Goal: Transaction & Acquisition: Purchase product/service

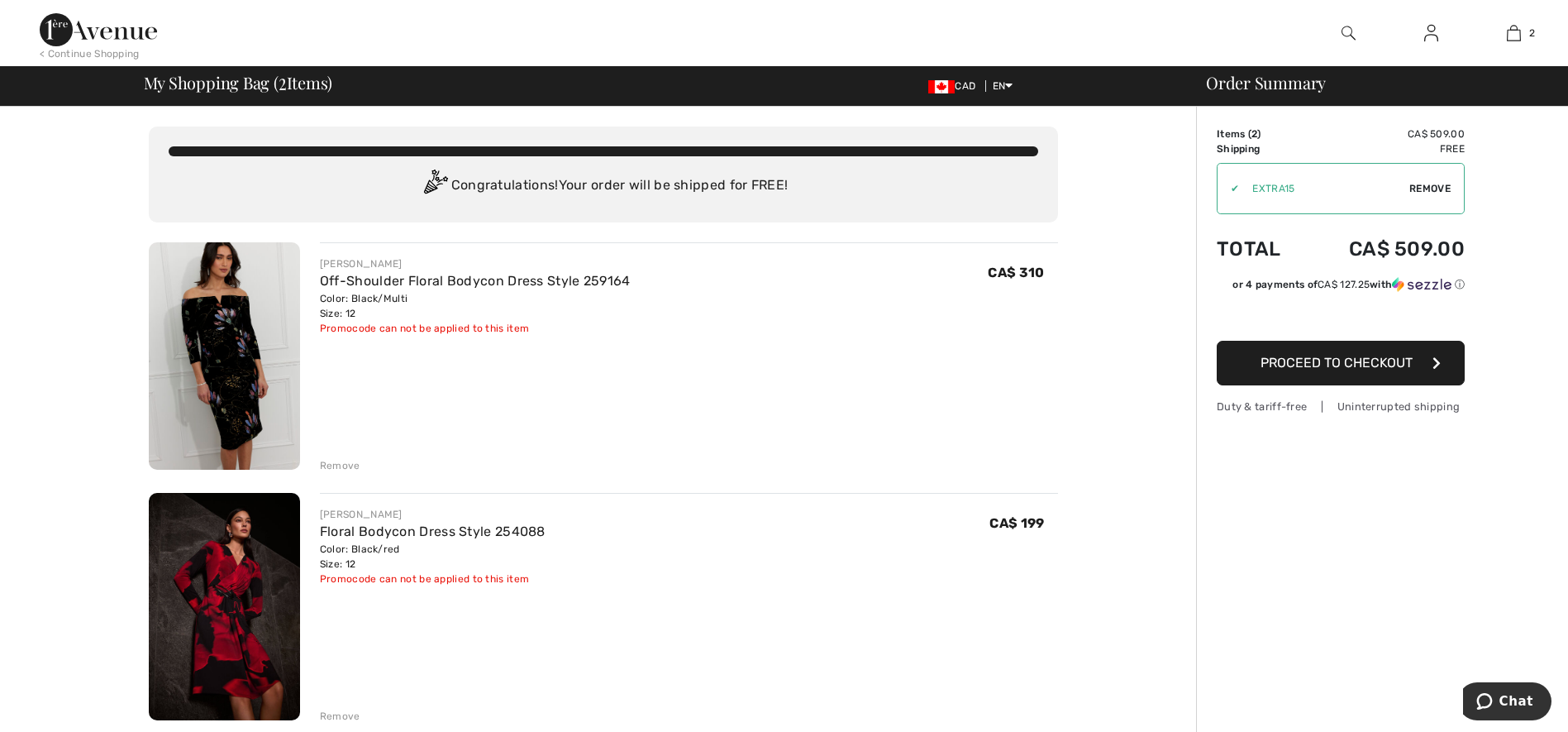
click at [1357, 361] on span "Proceed to Checkout" at bounding box center [1336, 362] width 152 height 16
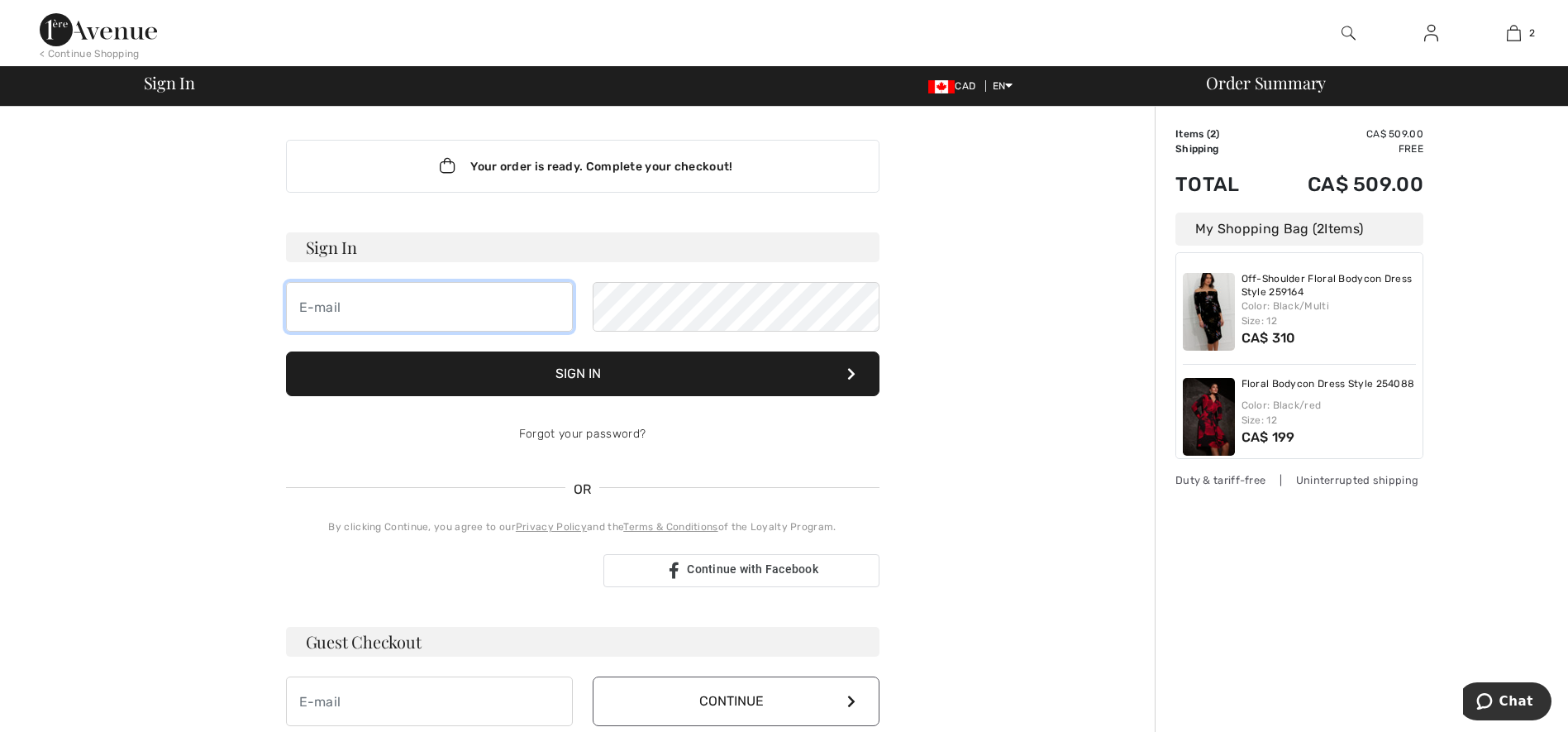
type input "[EMAIL_ADDRESS][DOMAIN_NAME]"
click at [570, 371] on button "Sign In" at bounding box center [582, 374] width 593 height 44
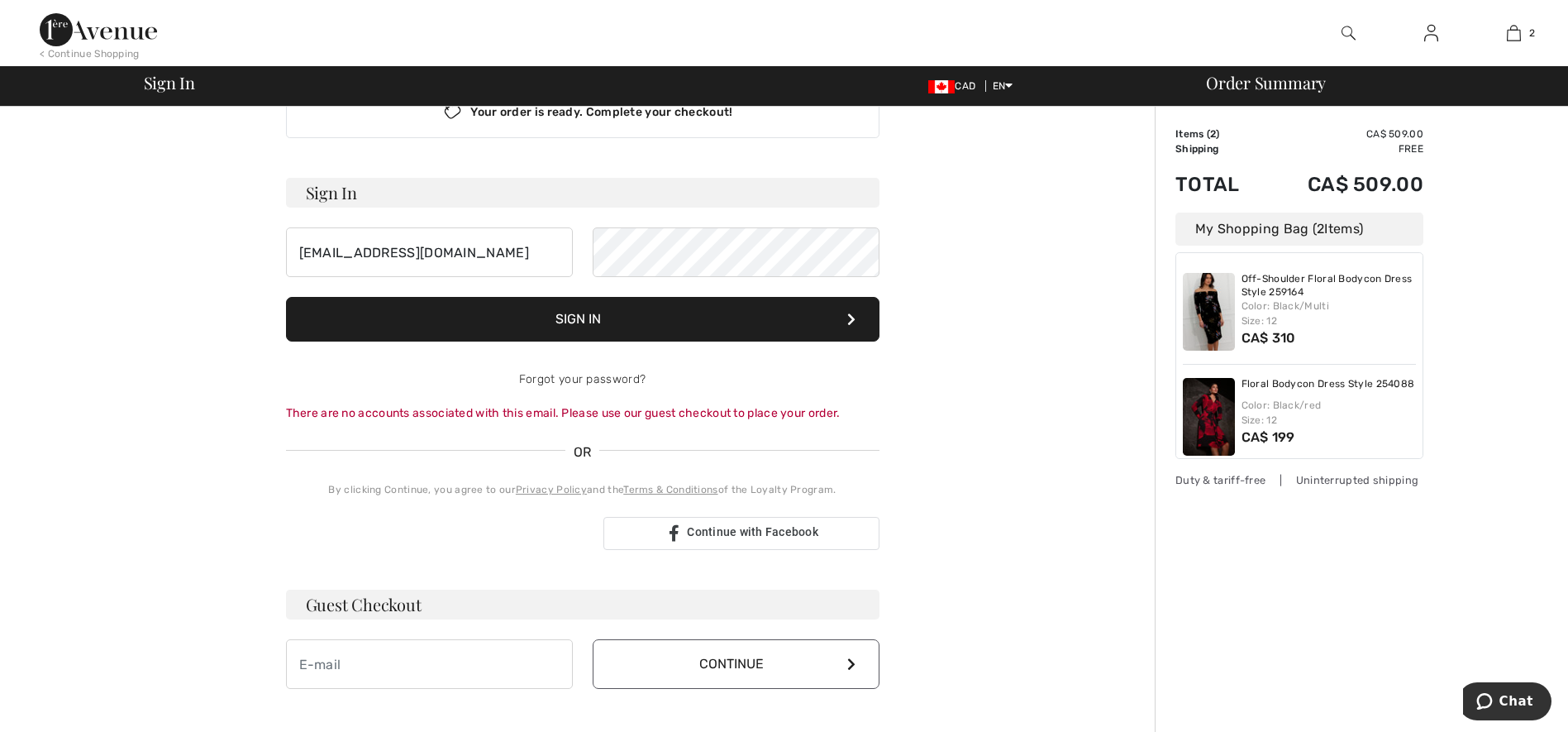
scroll to position [248, 0]
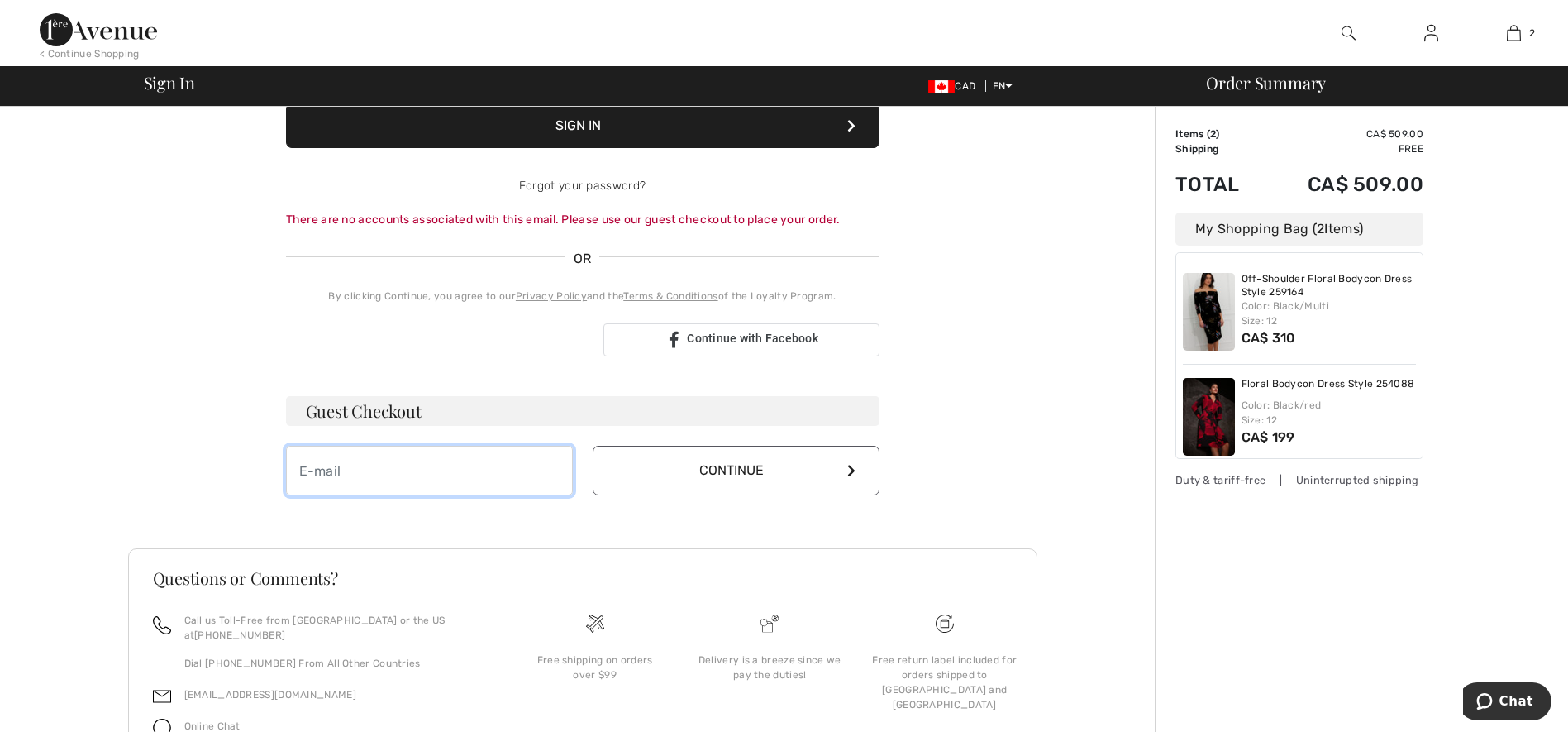
click at [351, 471] on input "email" at bounding box center [429, 471] width 287 height 50
type input "[EMAIL_ADDRESS][DOMAIN_NAME]"
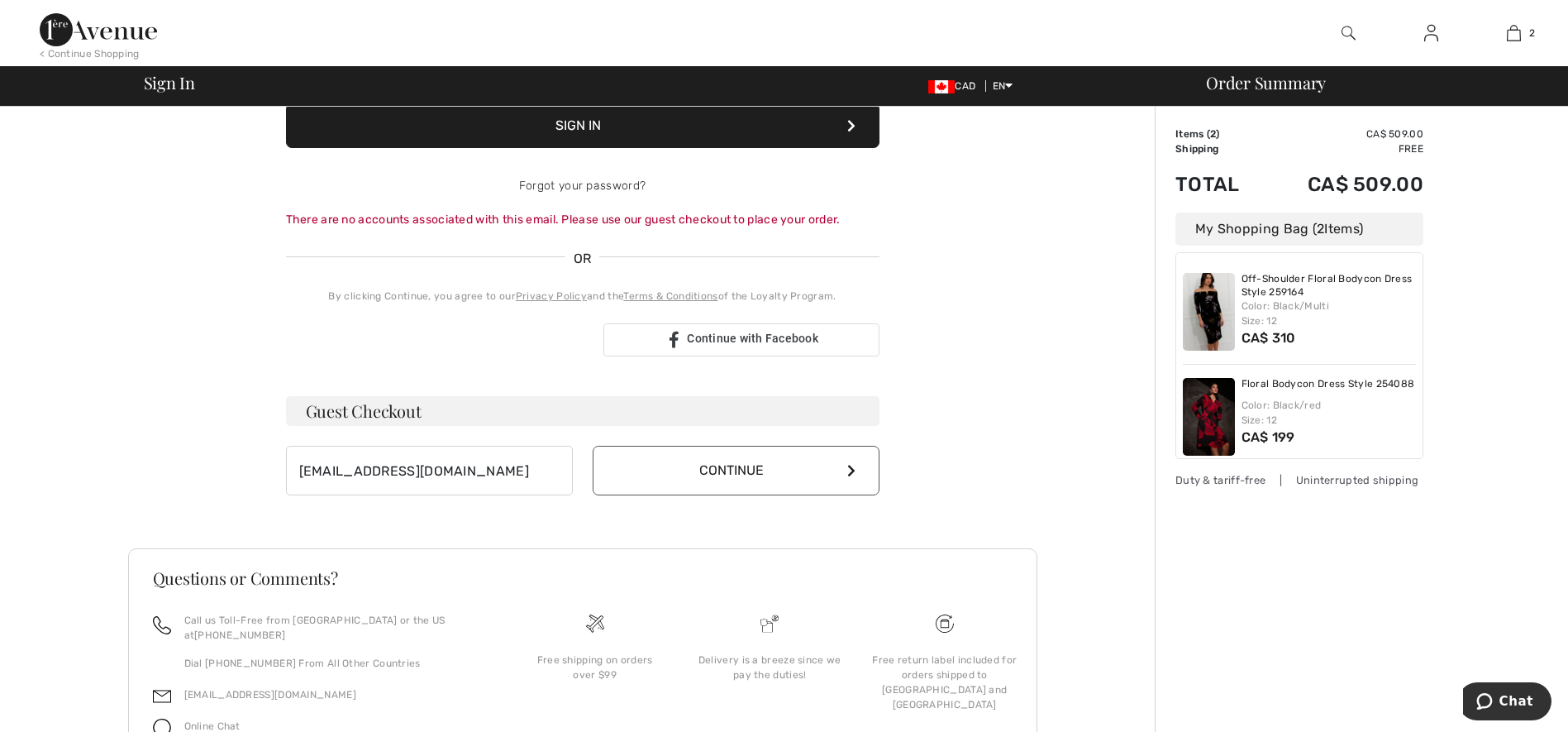
click at [764, 476] on button "Continue" at bounding box center [736, 471] width 287 height 50
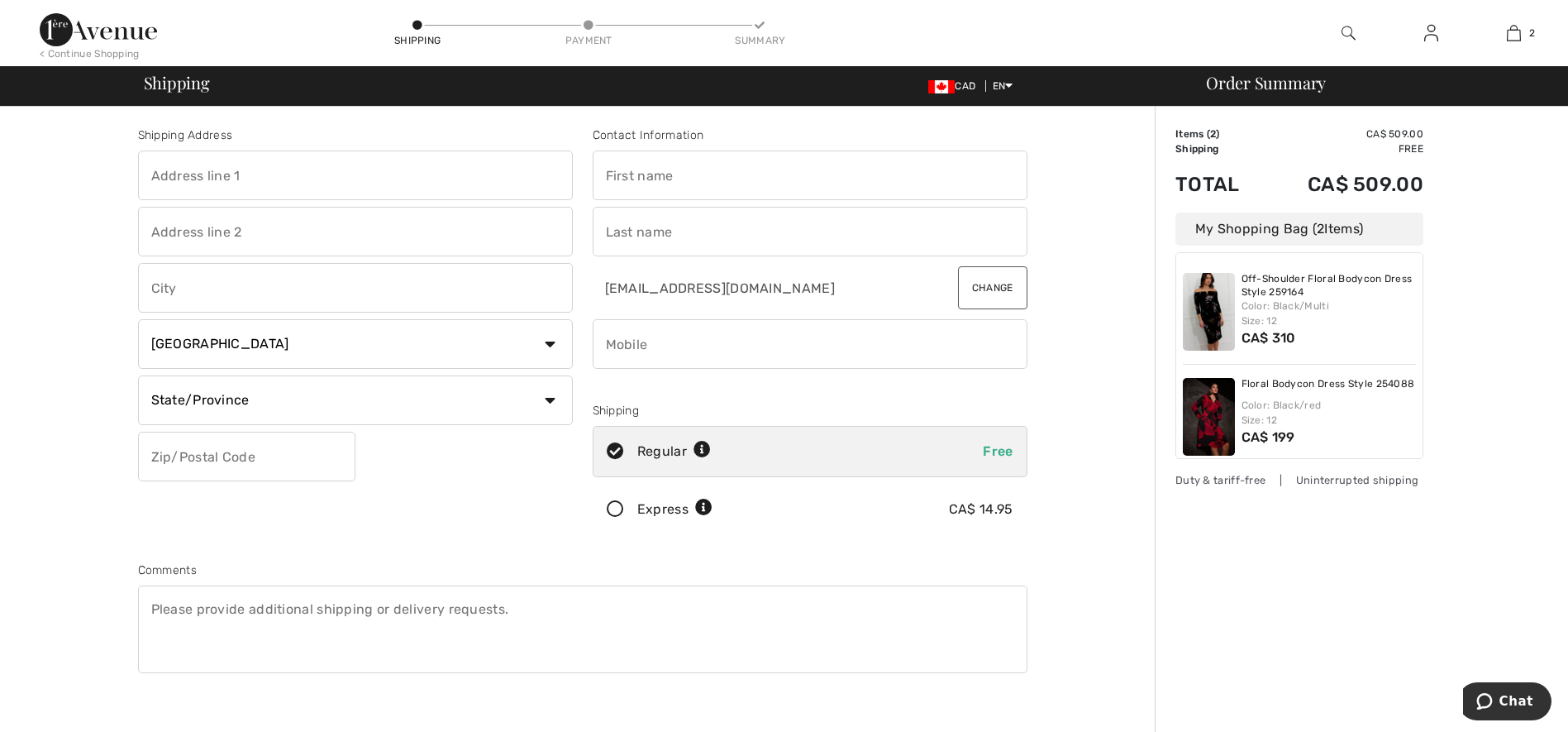
click at [688, 183] on input "text" at bounding box center [810, 176] width 435 height 50
type input "[PERSON_NAME]"
type input "6625 Kitimat Road Unit #49"
type input "[GEOGRAPHIC_DATA]"
type input "L5N6J1"
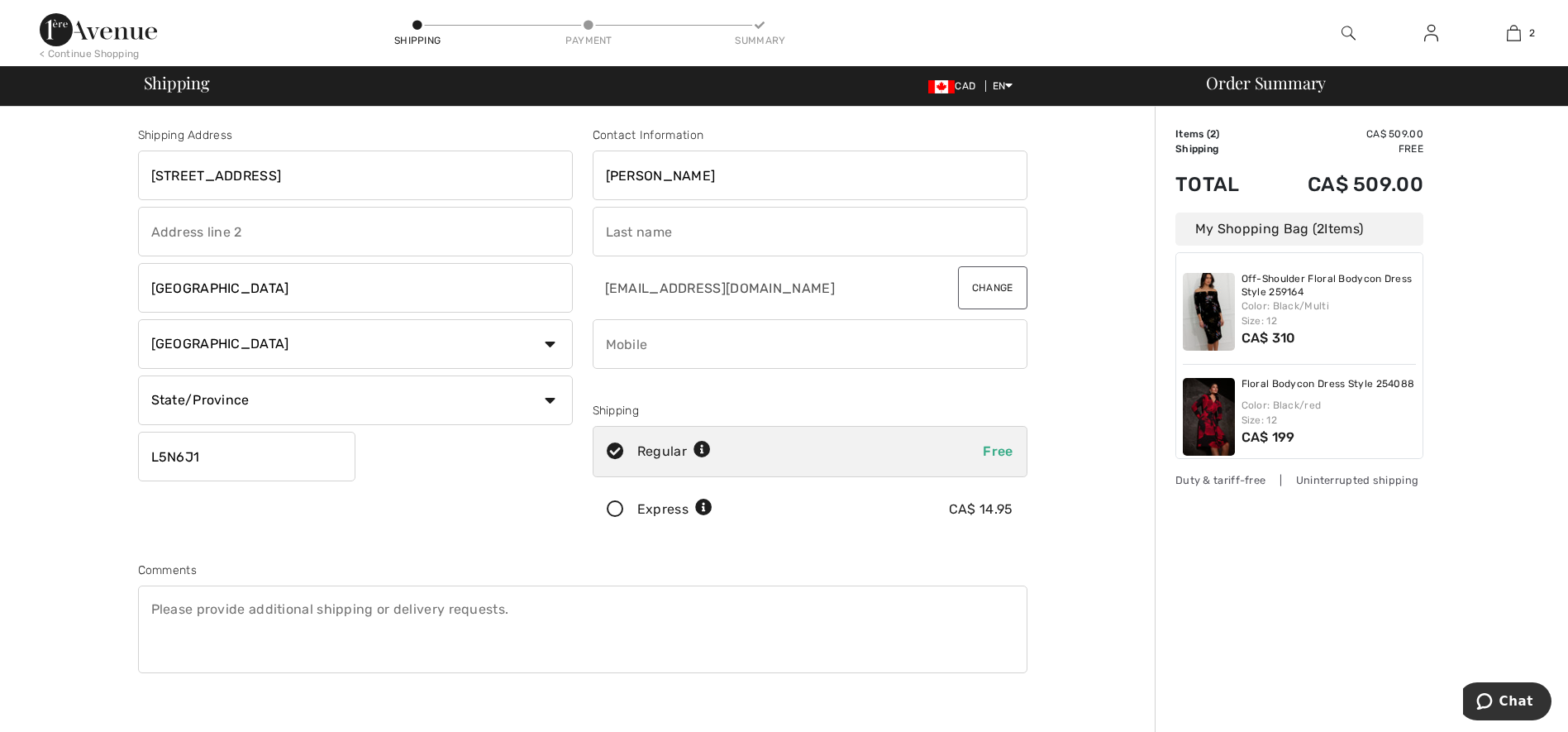
type input "Rudden"
type input "4165435791"
click at [345, 177] on input "6625 Kitimat Road Unit #49" at bounding box center [355, 176] width 435 height 50
type input "6"
type input "40 Steen Drive"
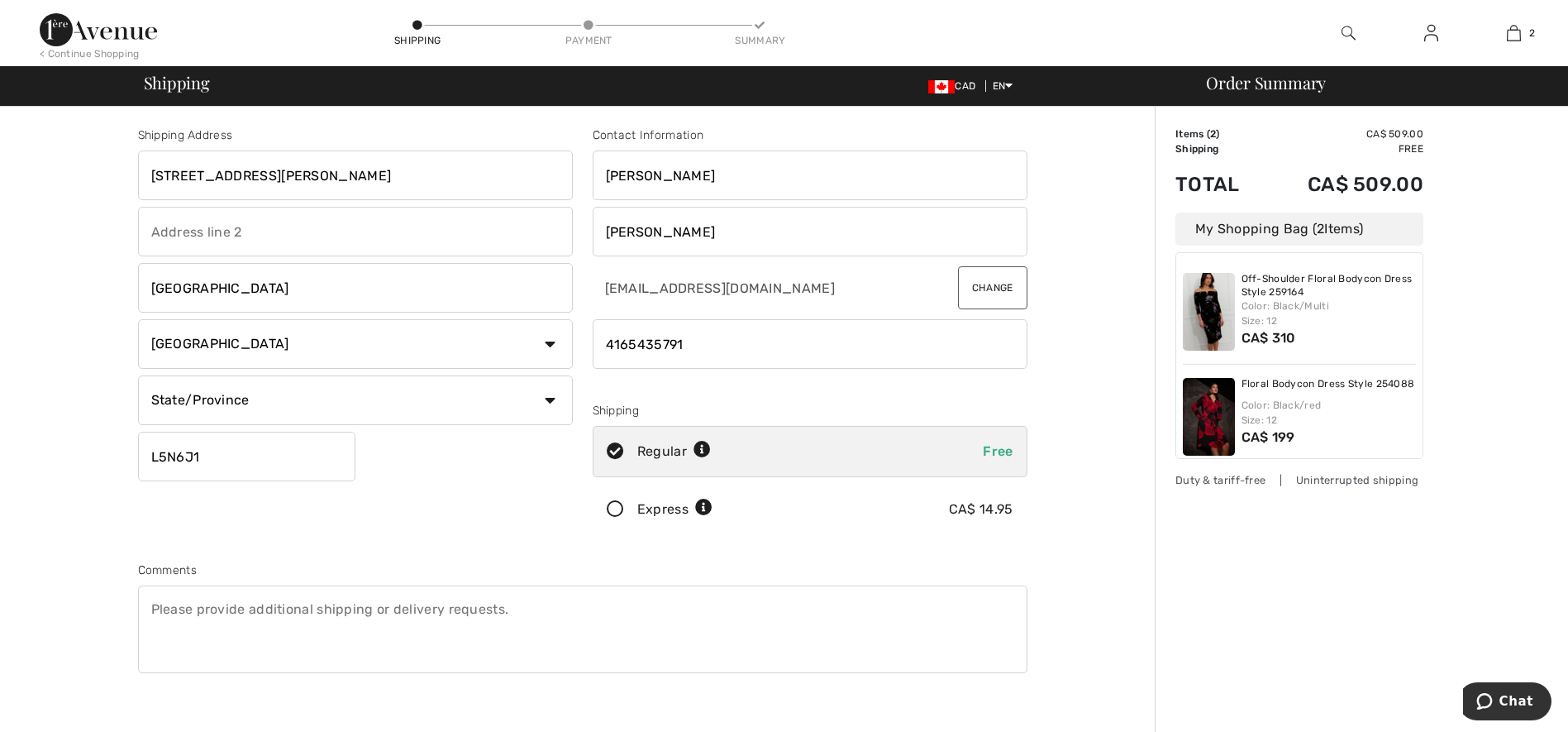
click at [254, 242] on input "text" at bounding box center [355, 231] width 435 height 50
drag, startPoint x: 508, startPoint y: 306, endPoint x: 516, endPoint y: 299, distance: 10.6
click at [508, 306] on input "Mississauga" at bounding box center [355, 288] width 435 height 50
click at [547, 398] on select "State/Province Alberta British Columbia Manitoba New Brunswick Newfoundland and…" at bounding box center [355, 401] width 435 height 50
select select "ON"
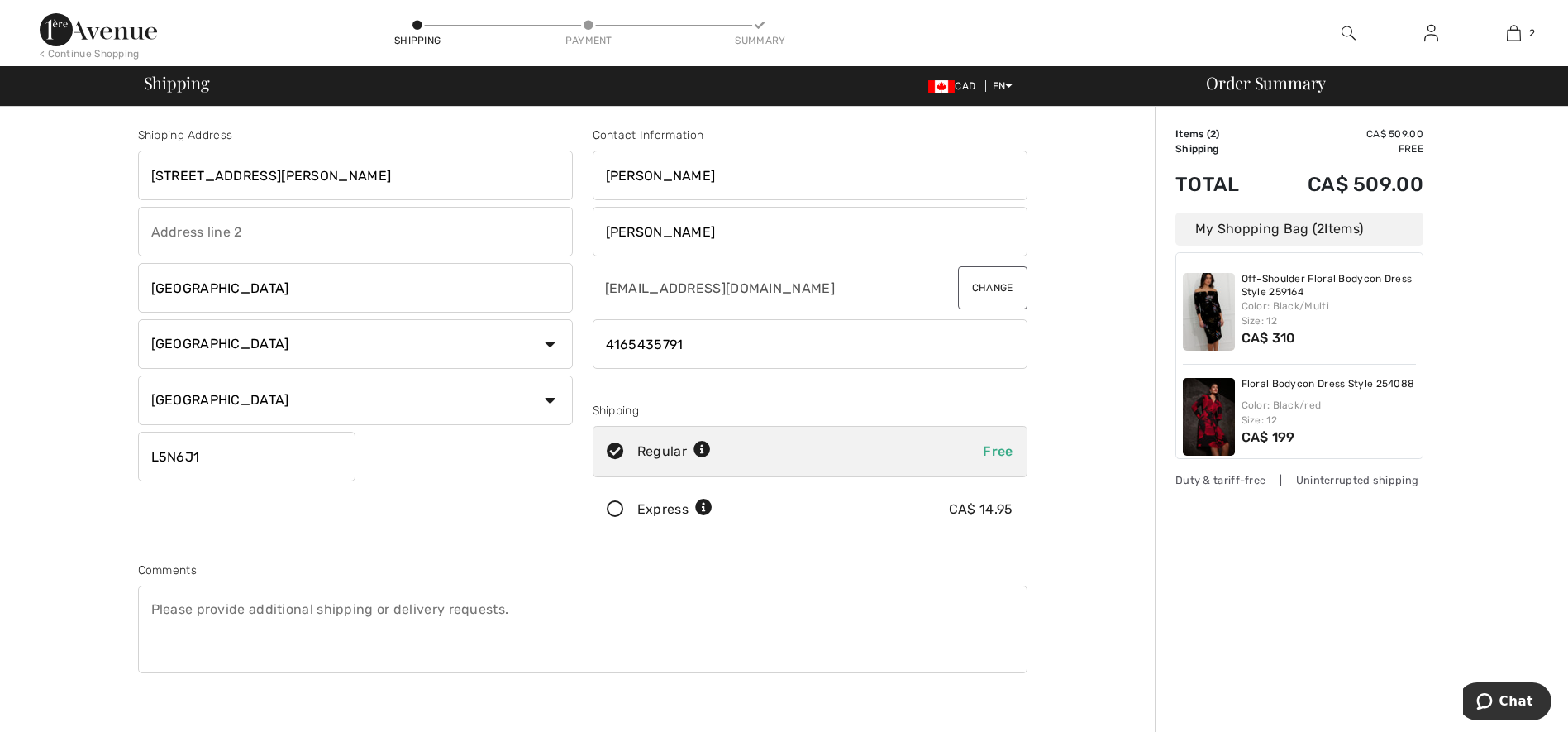
click at [138, 376] on select "State/Province Alberta British Columbia Manitoba New Brunswick Newfoundland and…" at bounding box center [355, 401] width 435 height 50
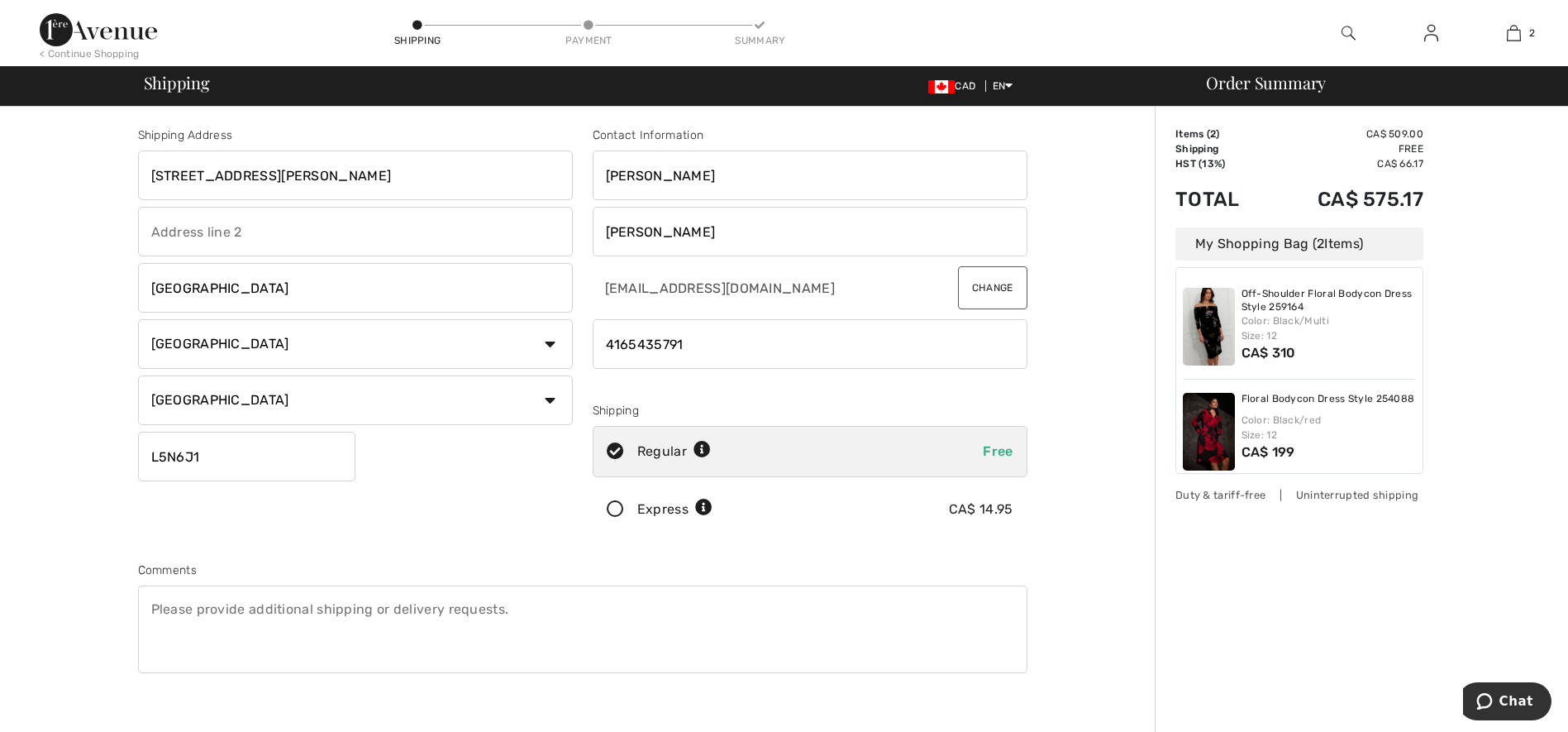
click at [218, 462] on input "L5N6J1" at bounding box center [246, 456] width 217 height 50
type input "L5N2V4"
type input "Mississauga"
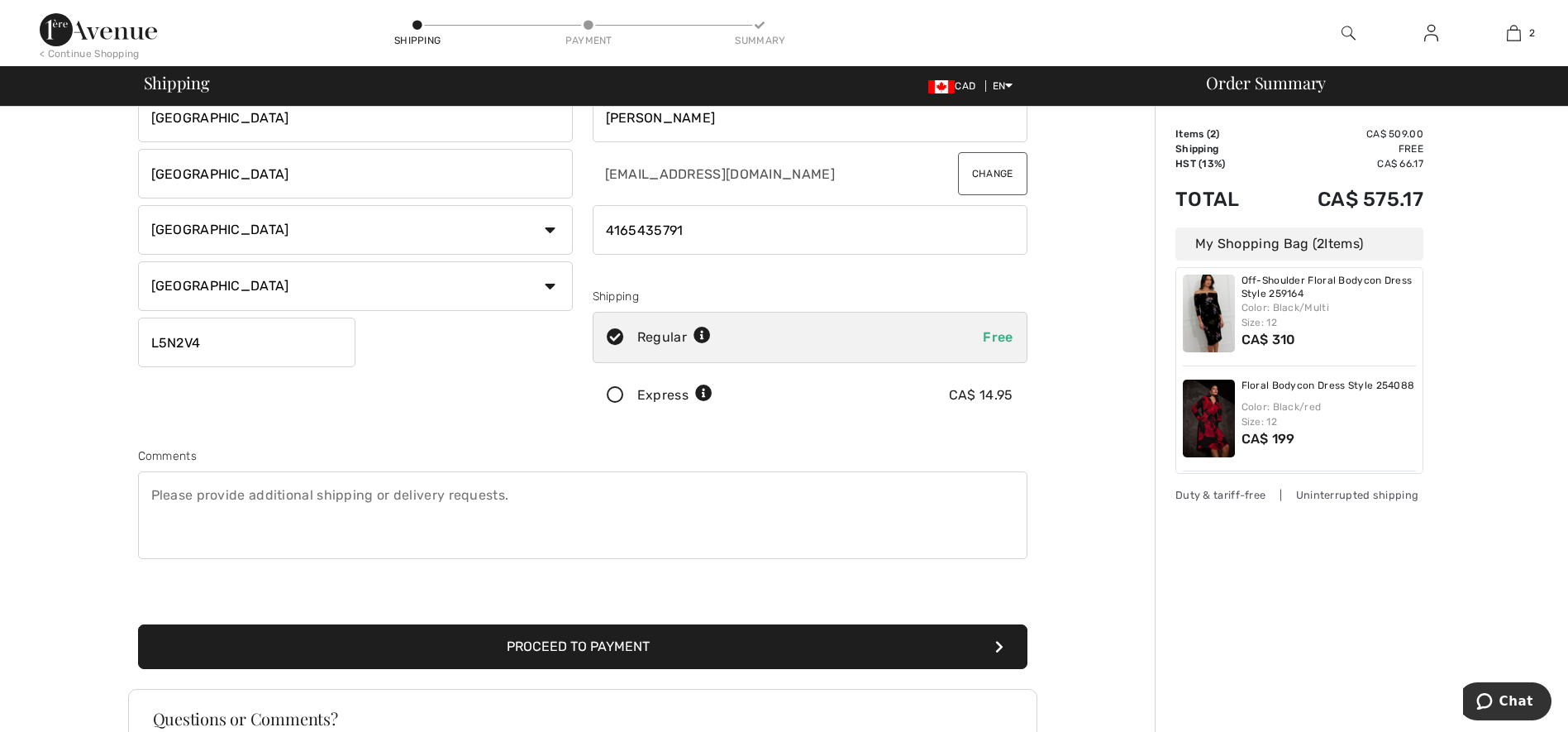
scroll to position [330, 0]
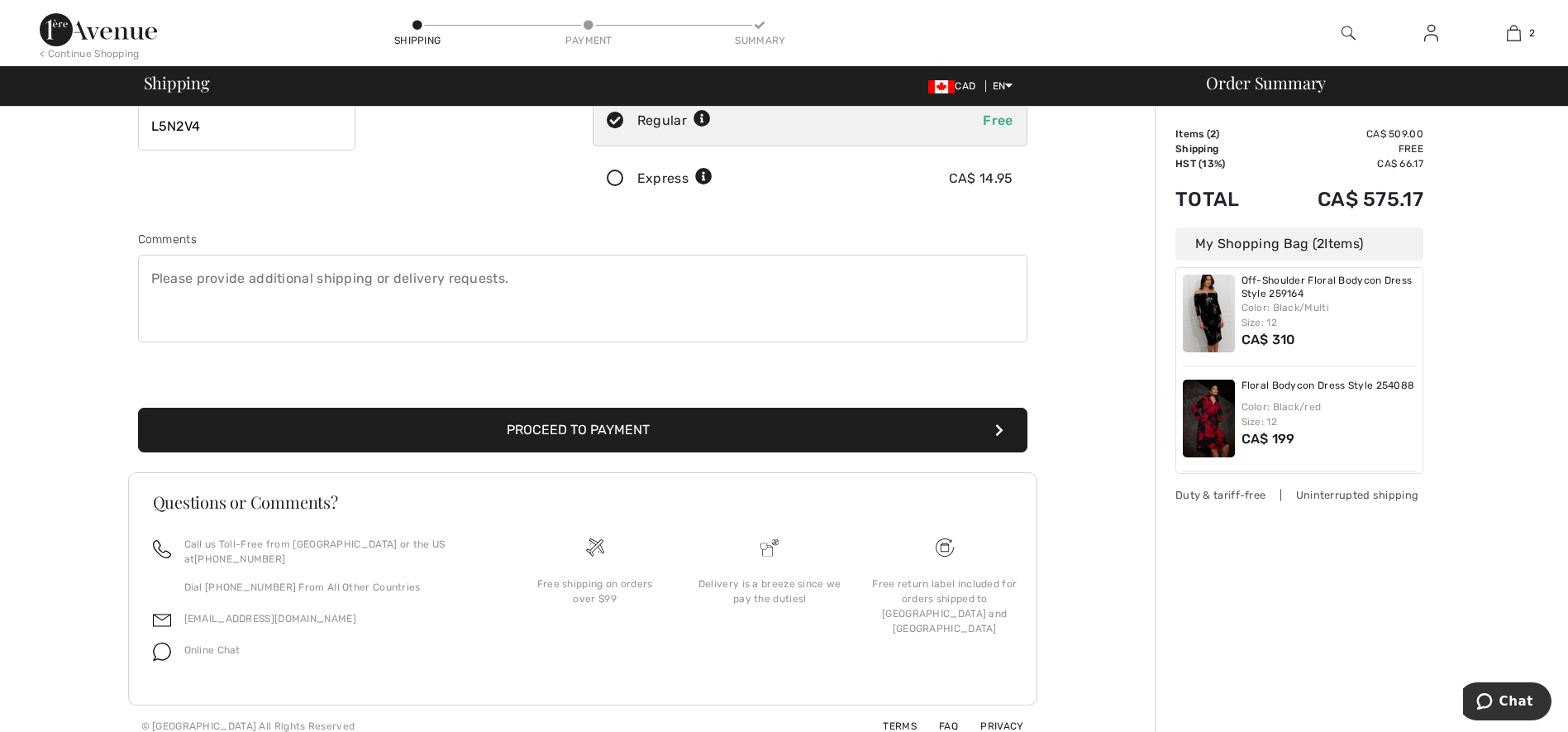
type input "L5N2V4"
click at [569, 425] on button "Proceed to Payment" at bounding box center [582, 429] width 889 height 44
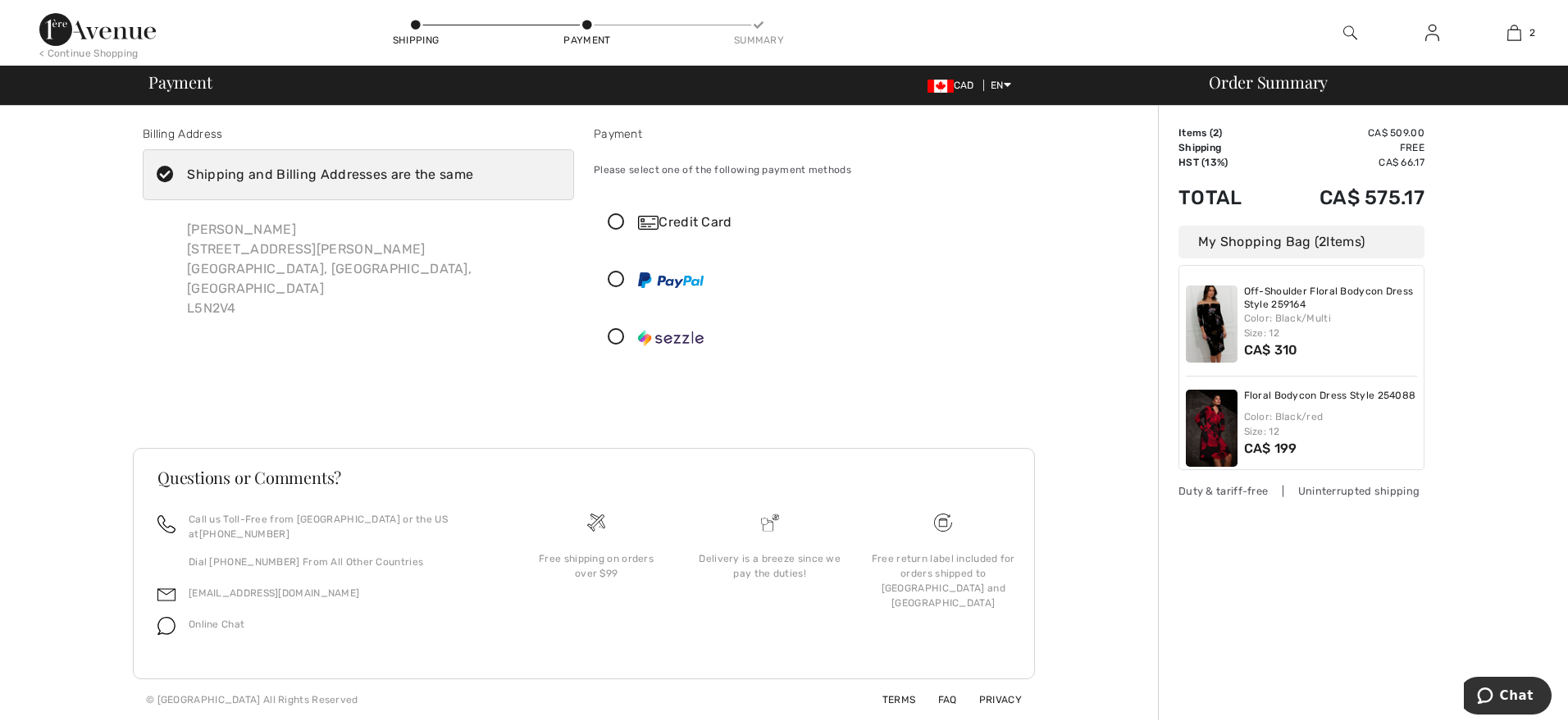
click at [616, 218] on icon at bounding box center [616, 222] width 43 height 17
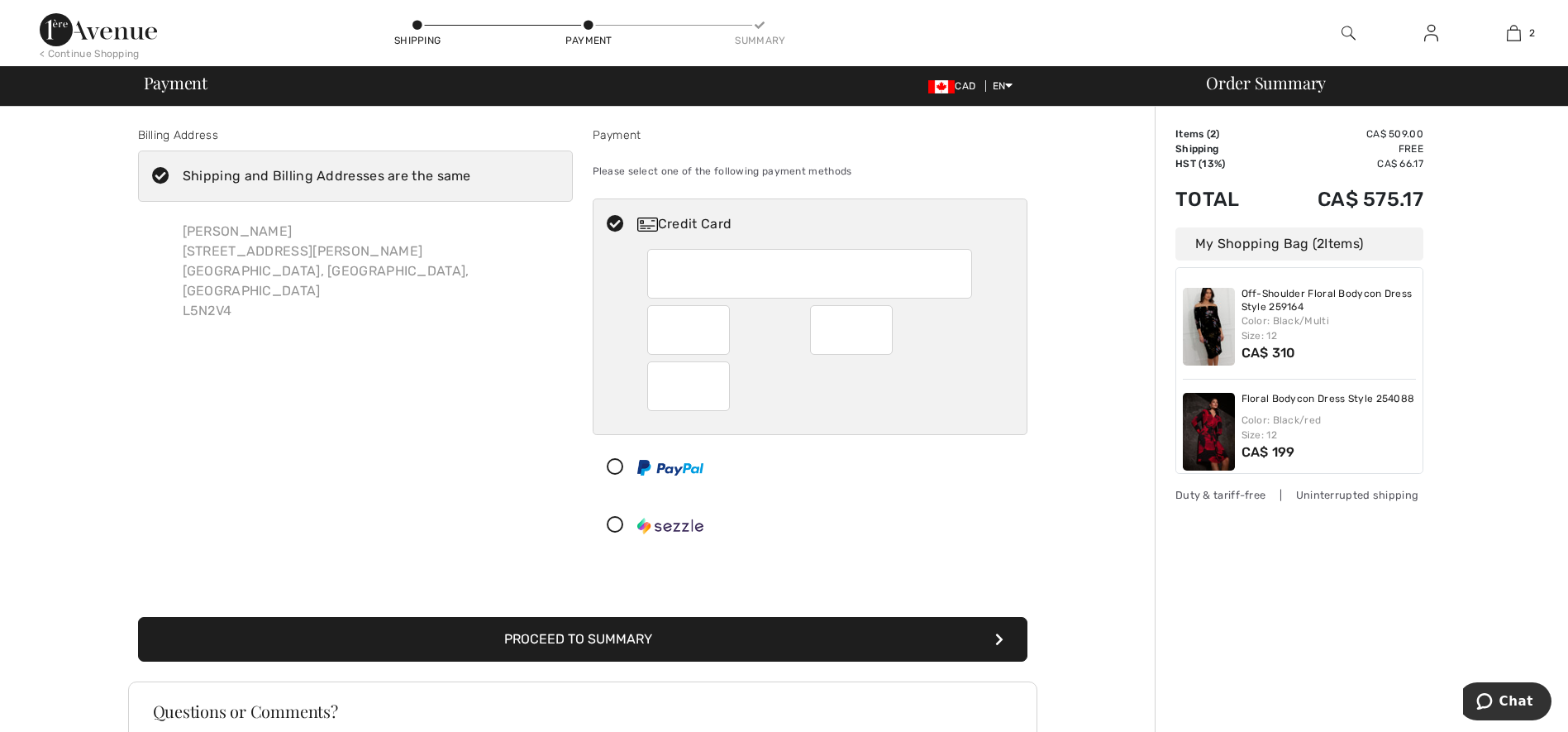
click at [669, 250] on div at bounding box center [809, 274] width 325 height 50
click at [597, 636] on button "Proceed to Summary" at bounding box center [582, 639] width 889 height 44
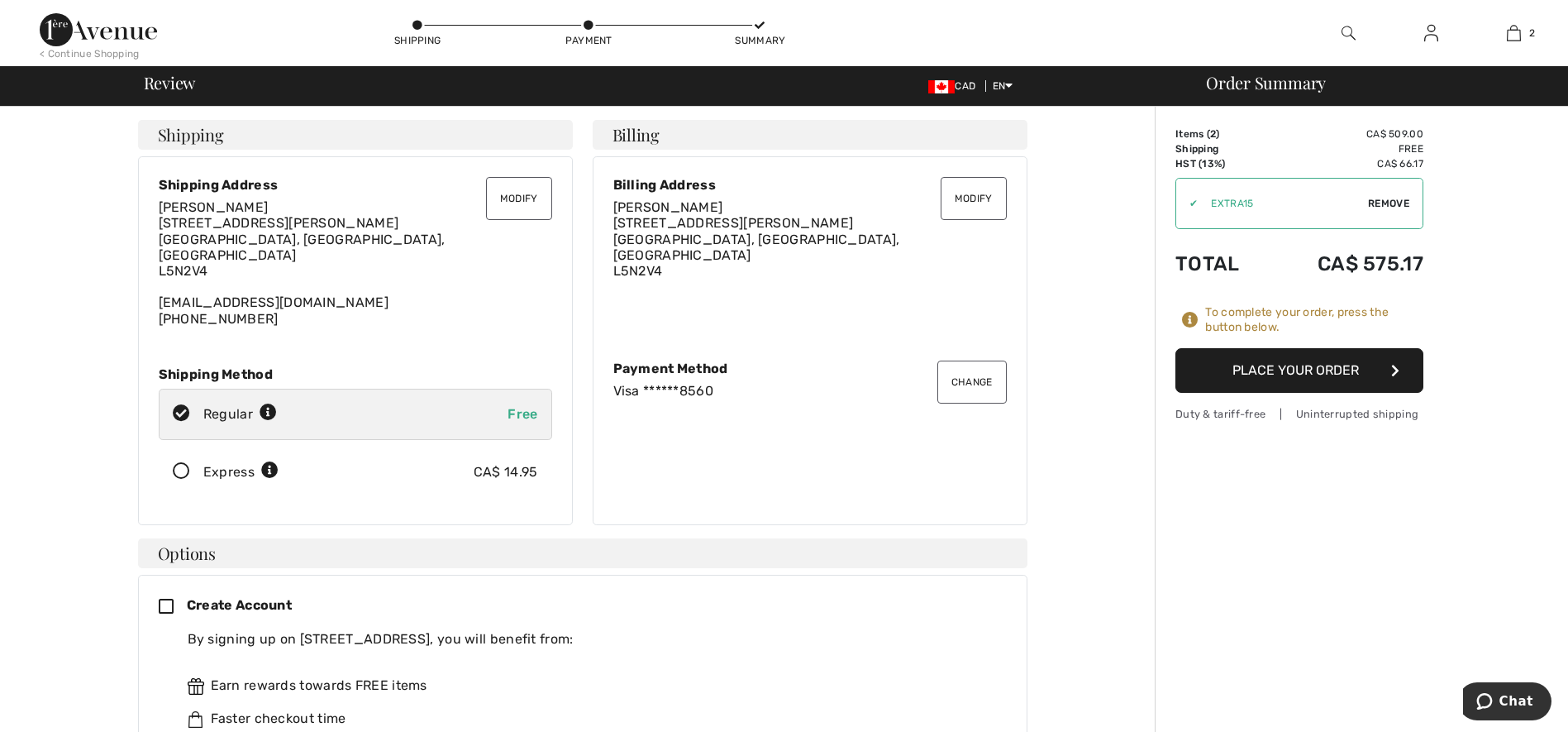
click at [1303, 366] on button "Place Your Order" at bounding box center [1299, 370] width 248 height 44
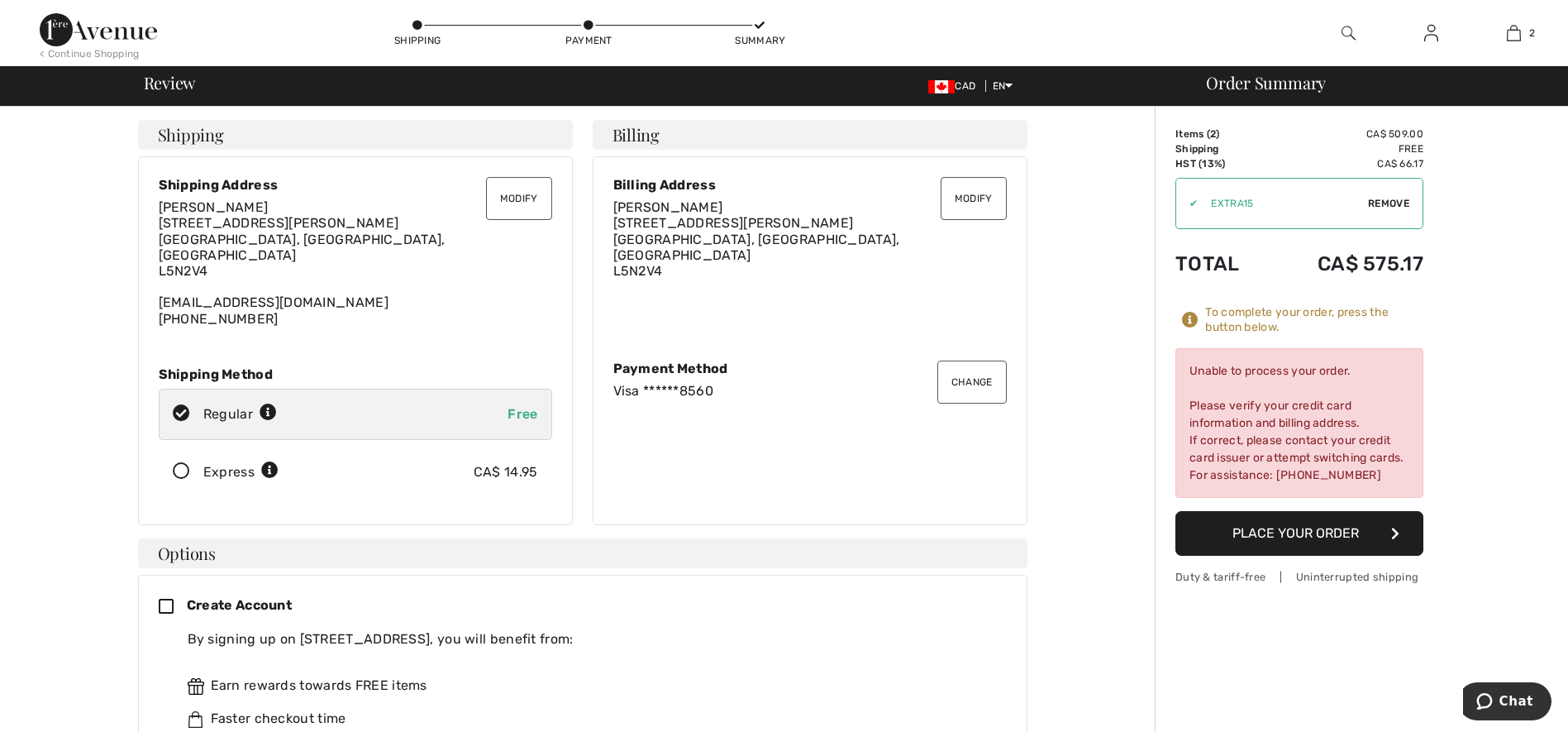
click at [1309, 529] on button "Place Your Order" at bounding box center [1299, 533] width 248 height 44
click at [980, 372] on button "Change" at bounding box center [971, 382] width 69 height 43
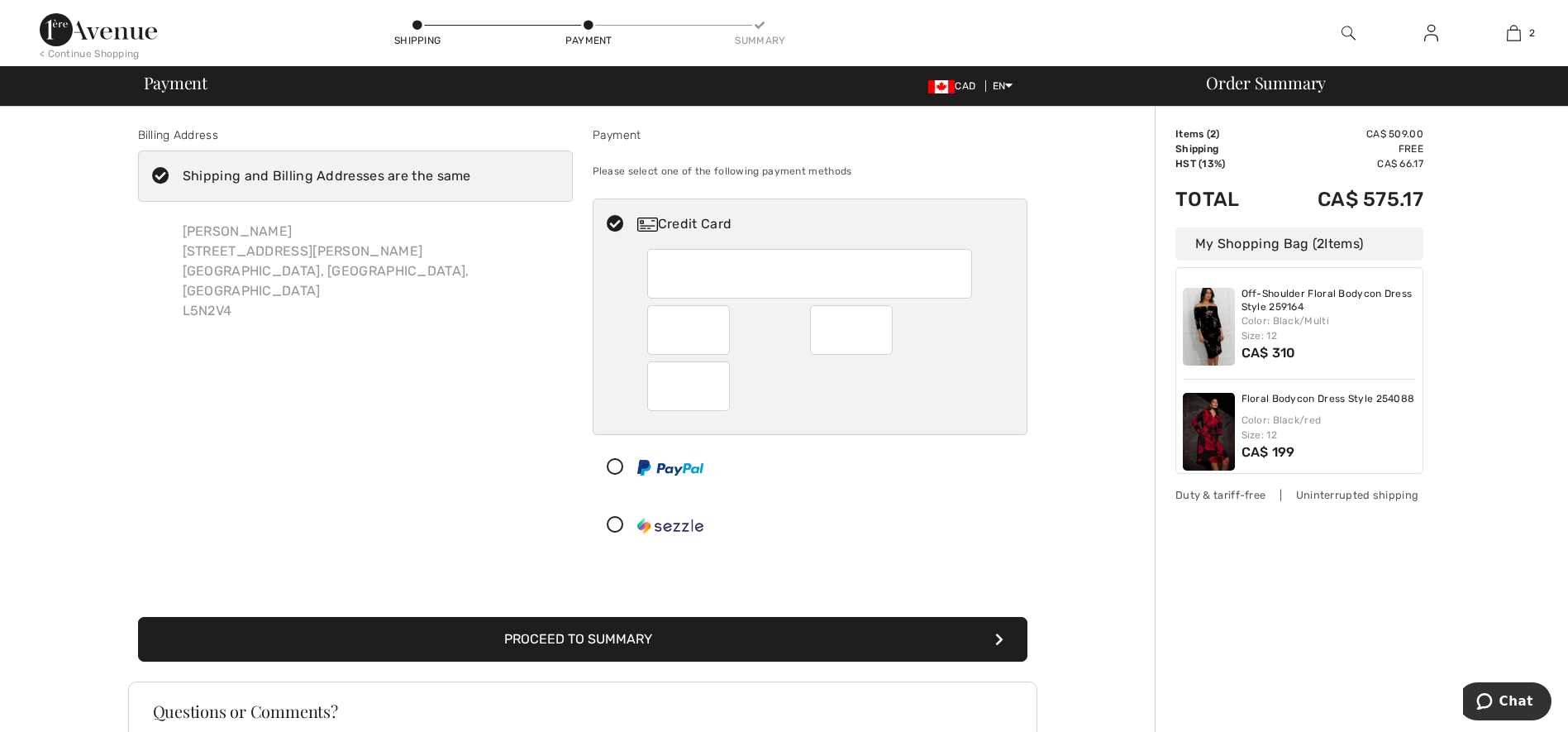
click at [600, 633] on button "Proceed to Summary" at bounding box center [582, 639] width 889 height 44
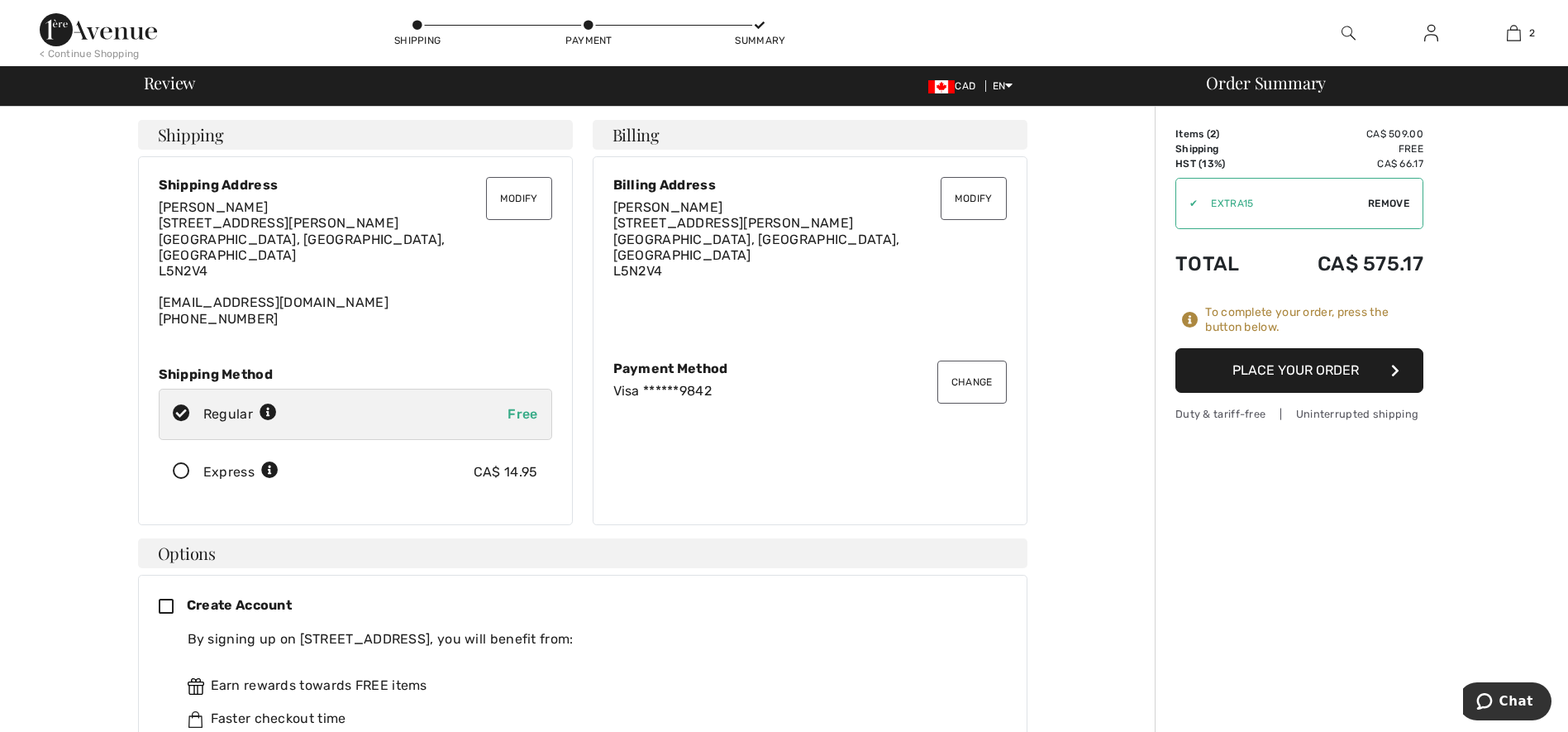
click at [1299, 358] on button "Place Your Order" at bounding box center [1299, 370] width 248 height 44
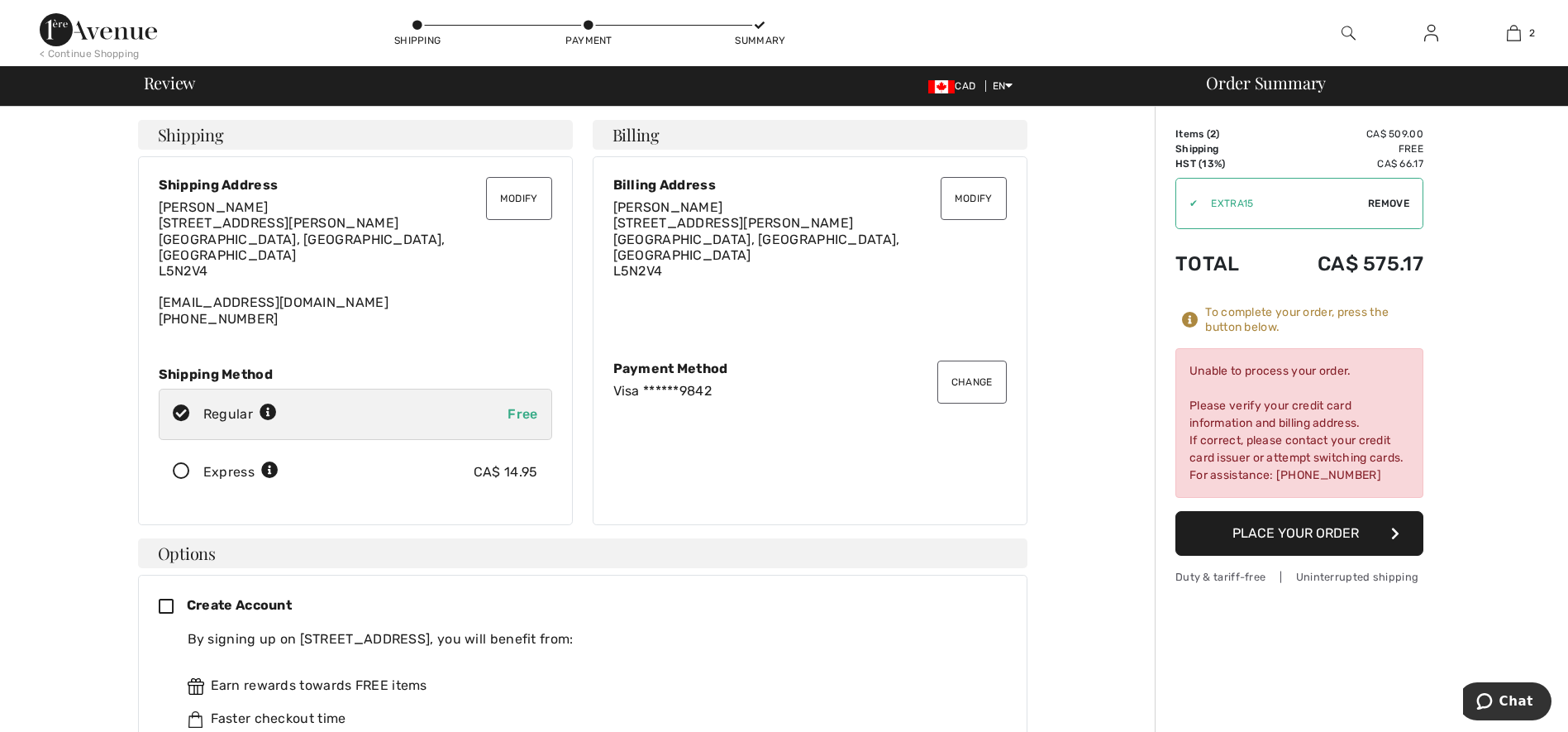
click at [954, 368] on button "Change" at bounding box center [971, 382] width 69 height 43
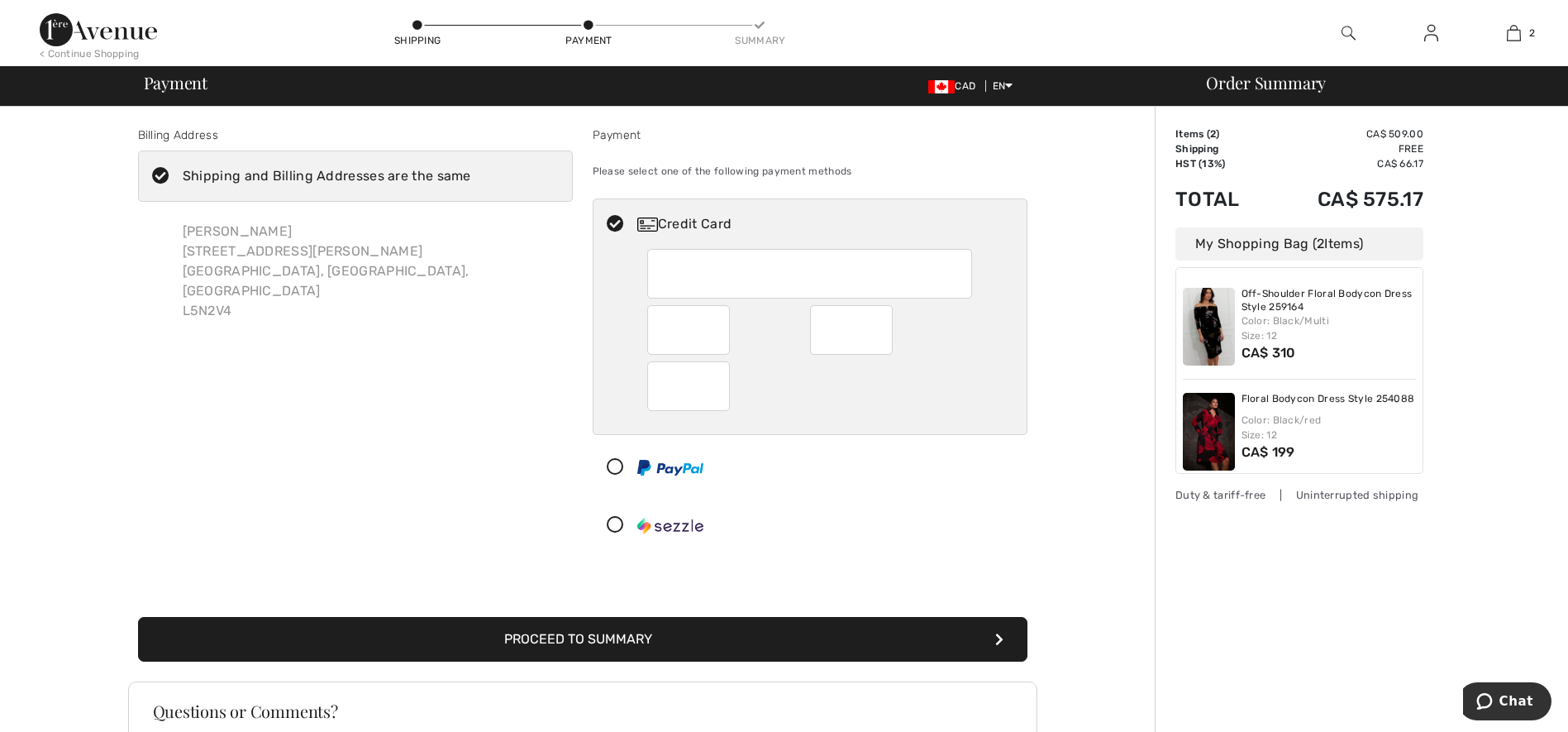
drag, startPoint x: 612, startPoint y: 468, endPoint x: 684, endPoint y: 475, distance: 72.3
click at [613, 468] on icon at bounding box center [614, 467] width 43 height 18
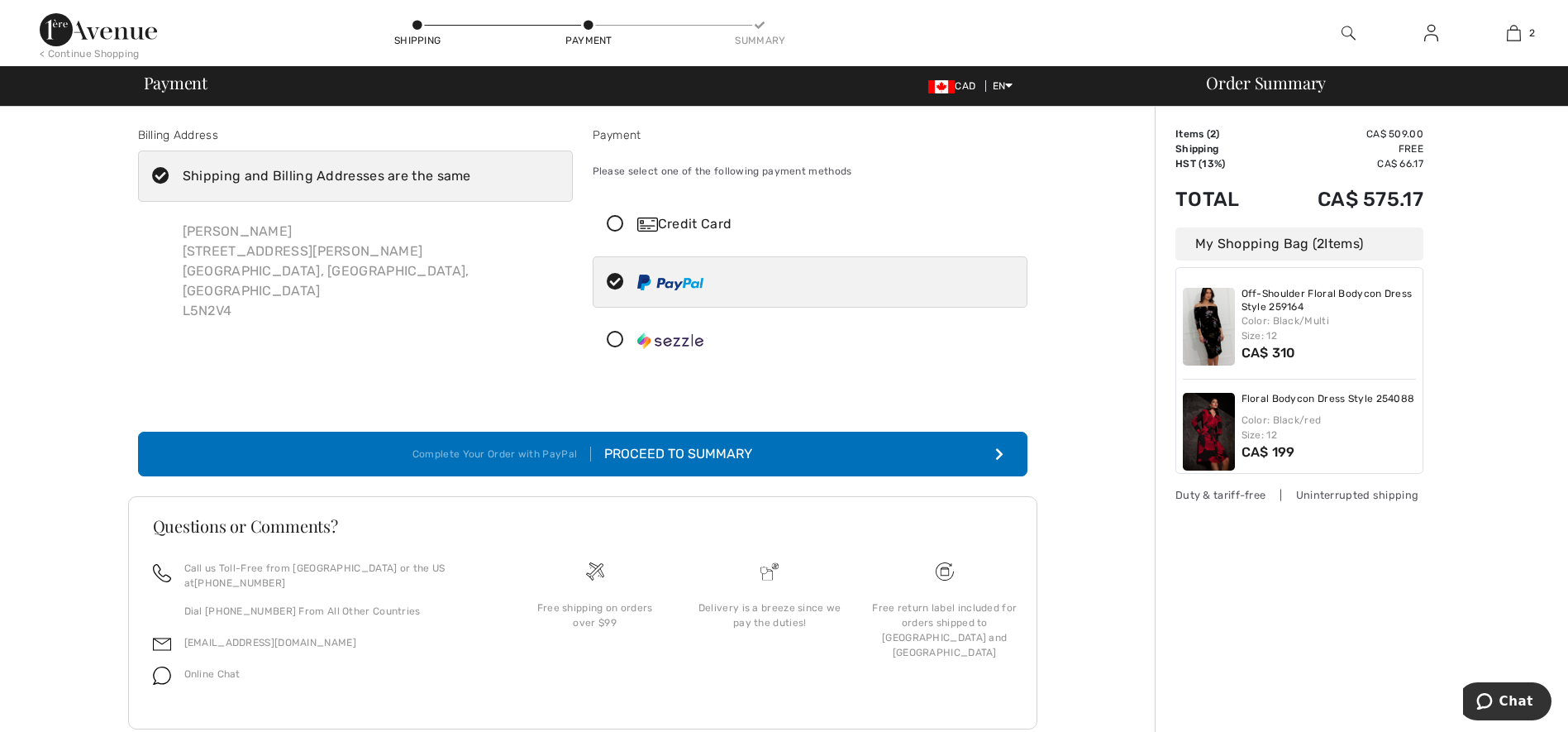
click at [624, 457] on div "Proceed to Summary" at bounding box center [672, 453] width 161 height 19
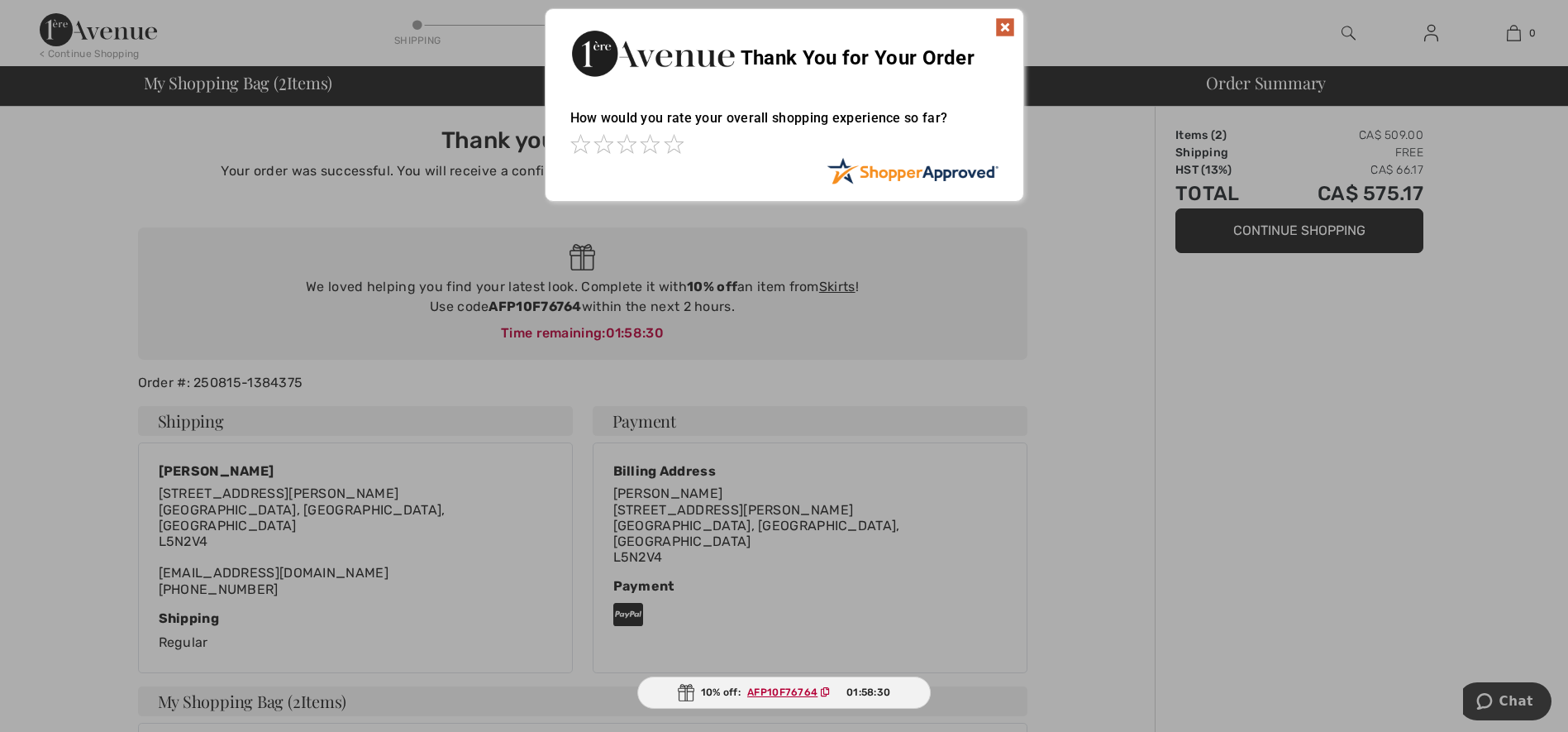
drag, startPoint x: 1166, startPoint y: 407, endPoint x: 1166, endPoint y: 277, distance: 130.0
click at [1166, 407] on div at bounding box center [784, 366] width 1568 height 732
drag, startPoint x: 1012, startPoint y: 29, endPoint x: 1035, endPoint y: 22, distance: 24.0
click at [1012, 28] on img at bounding box center [1005, 27] width 19 height 19
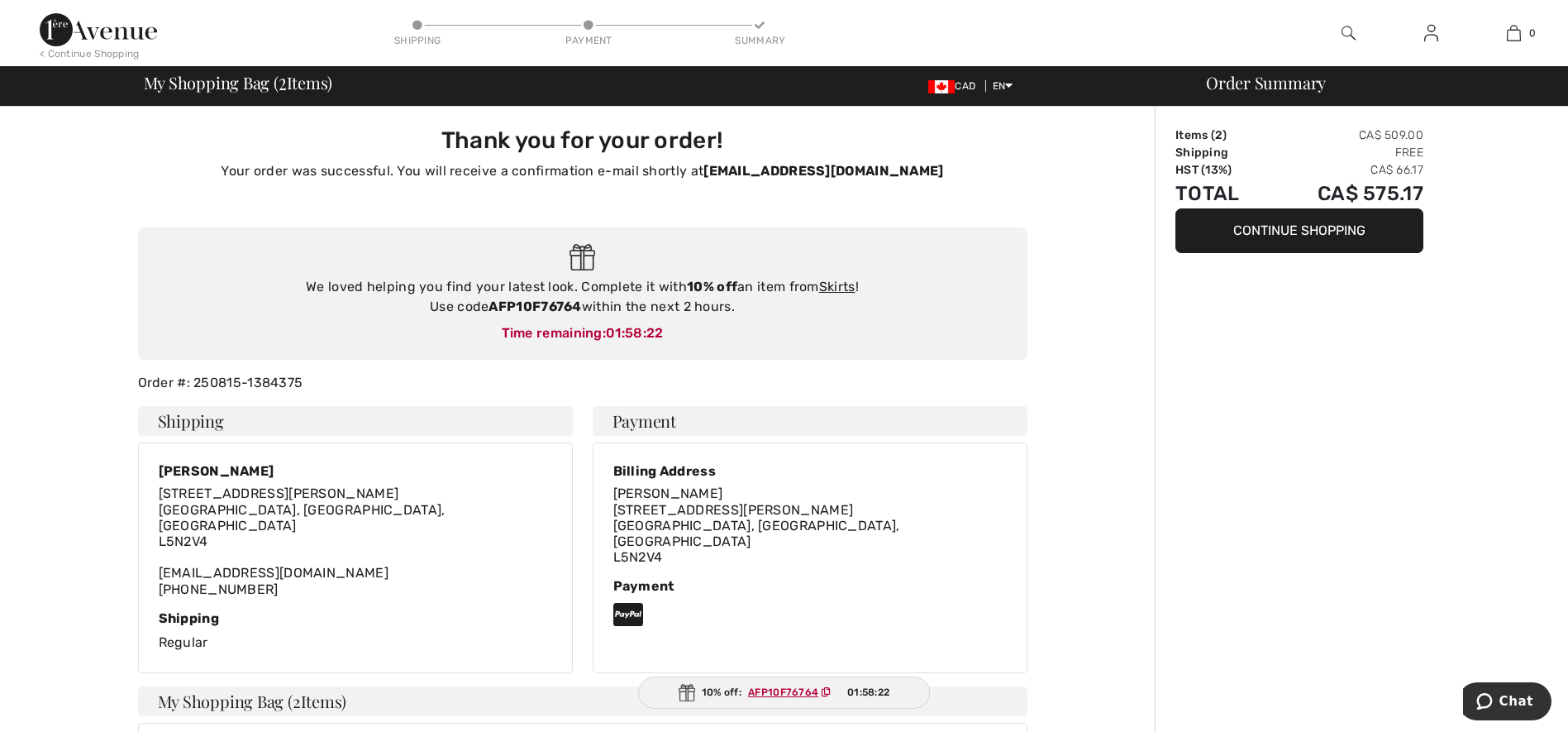
scroll to position [414, 0]
